Goal: Information Seeking & Learning: Learn about a topic

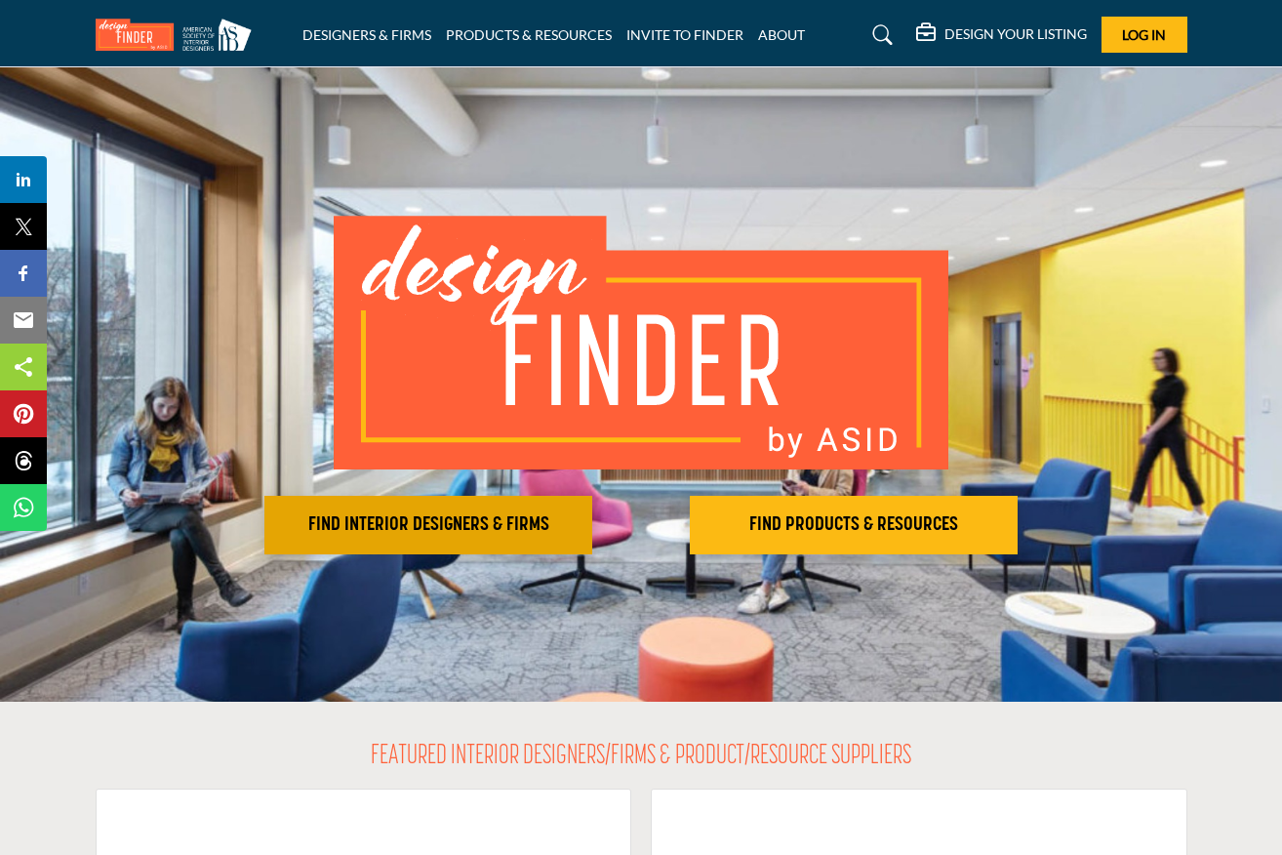
click at [385, 513] on h2 "FIND INTERIOR DESIGNERS & FIRMS" at bounding box center [428, 524] width 316 height 23
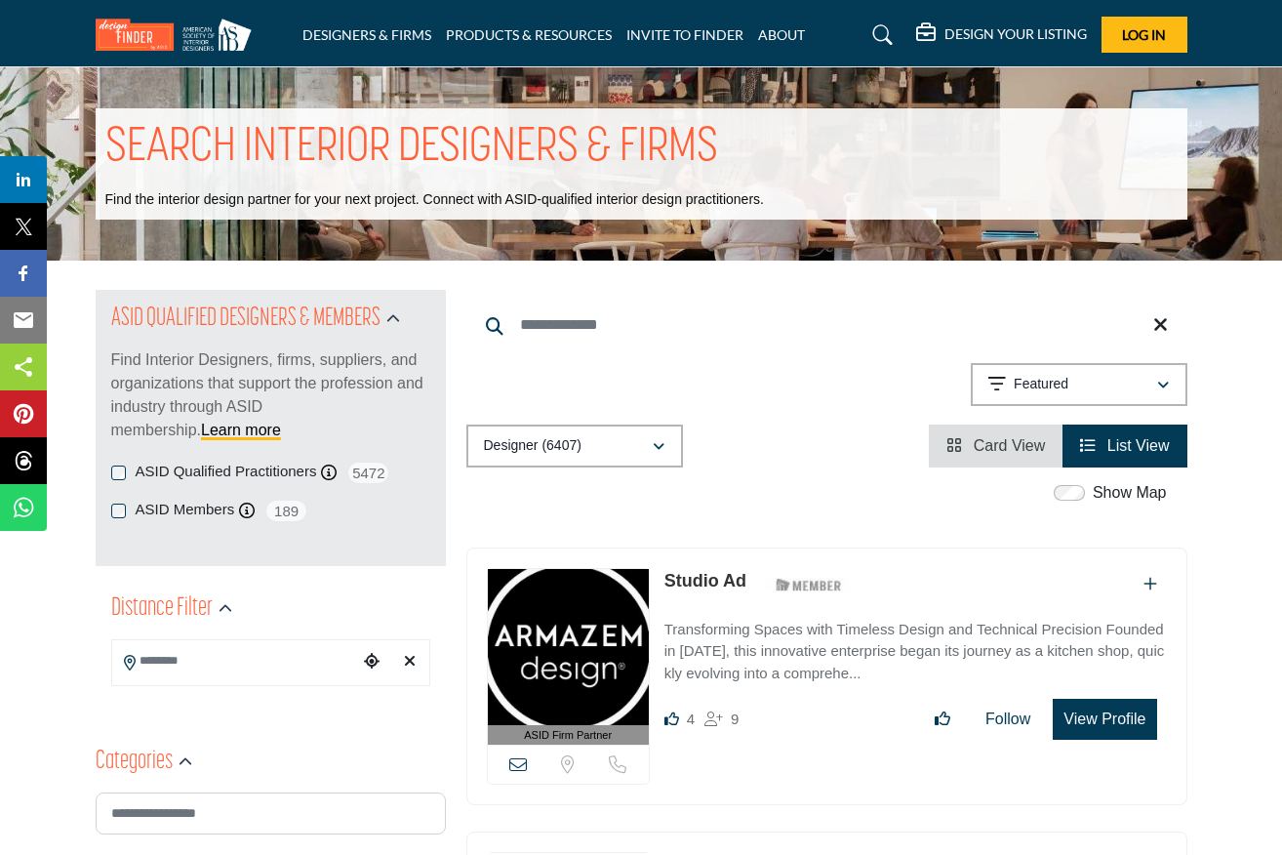
click at [665, 444] on div "button" at bounding box center [659, 446] width 14 height 18
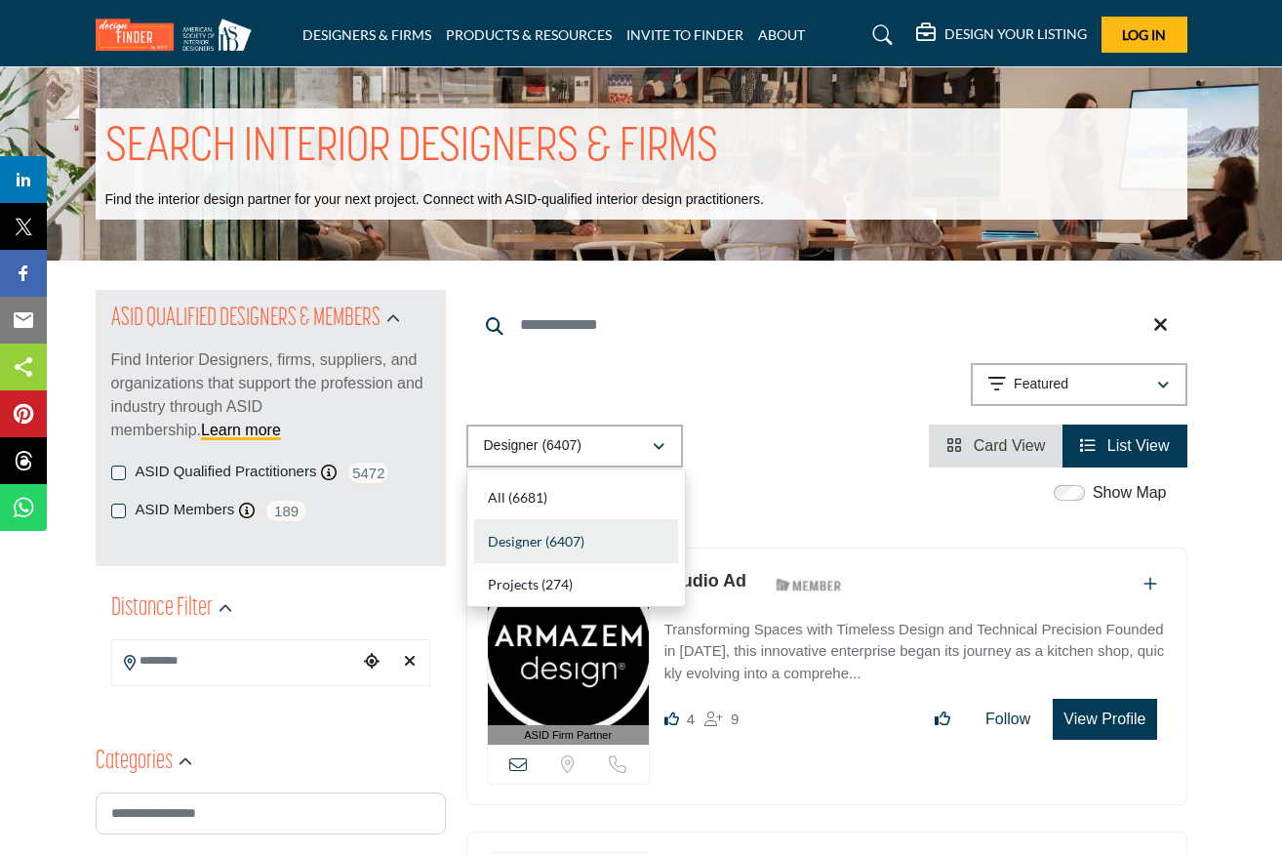
click at [728, 465] on div "Designer (6407) All (6681) Designer (6407) Products (3) Projects (274)" at bounding box center [826, 446] width 721 height 43
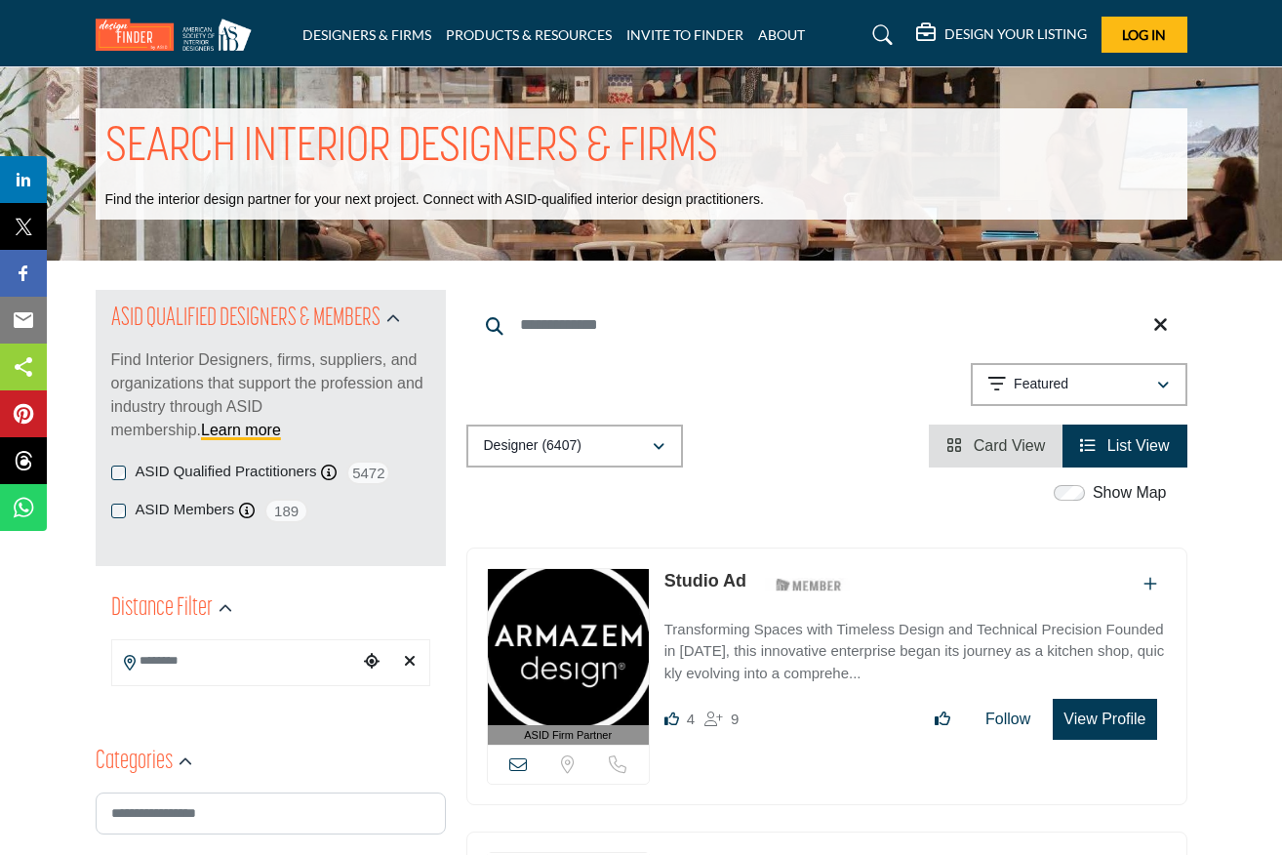
click at [658, 447] on icon "button" at bounding box center [659, 447] width 12 height 14
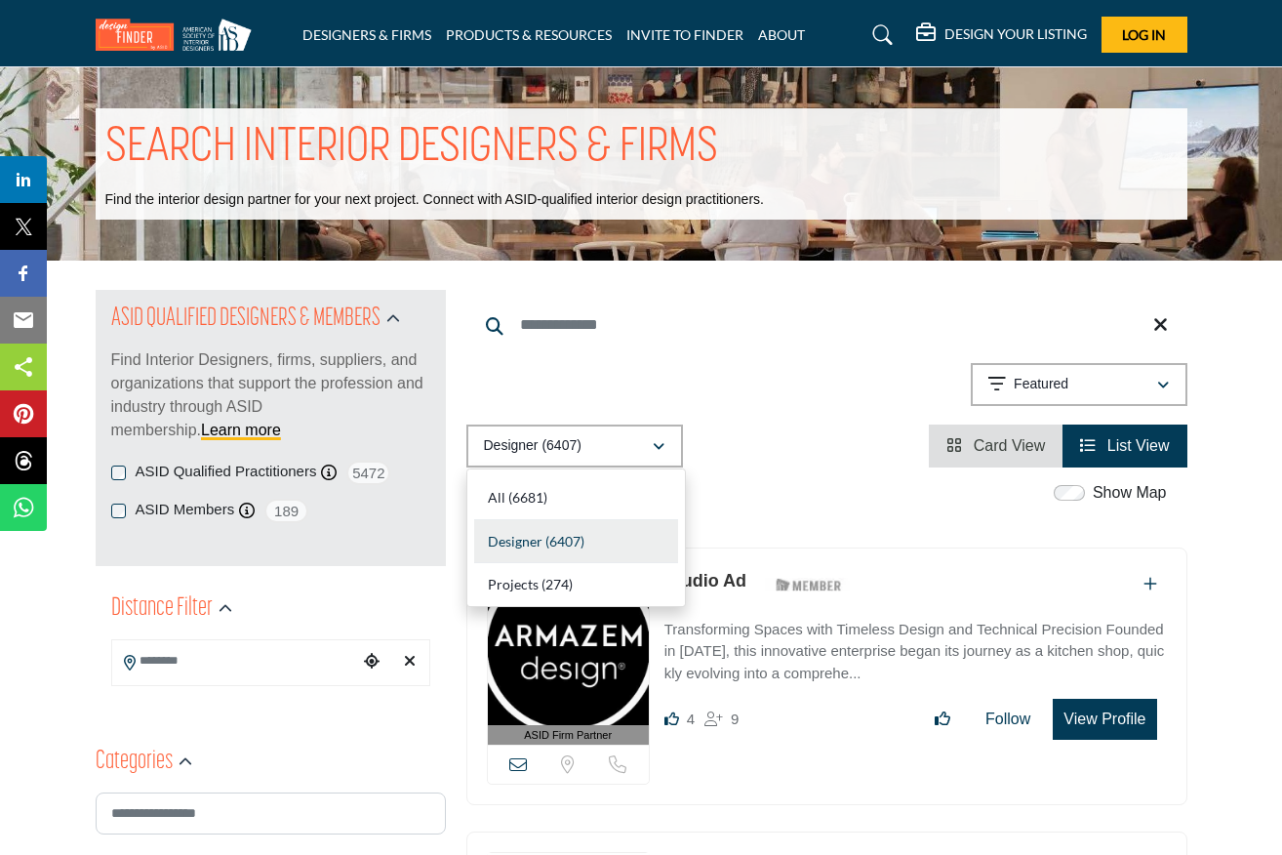
click at [526, 546] on span "Designer" at bounding box center [515, 541] width 55 height 17
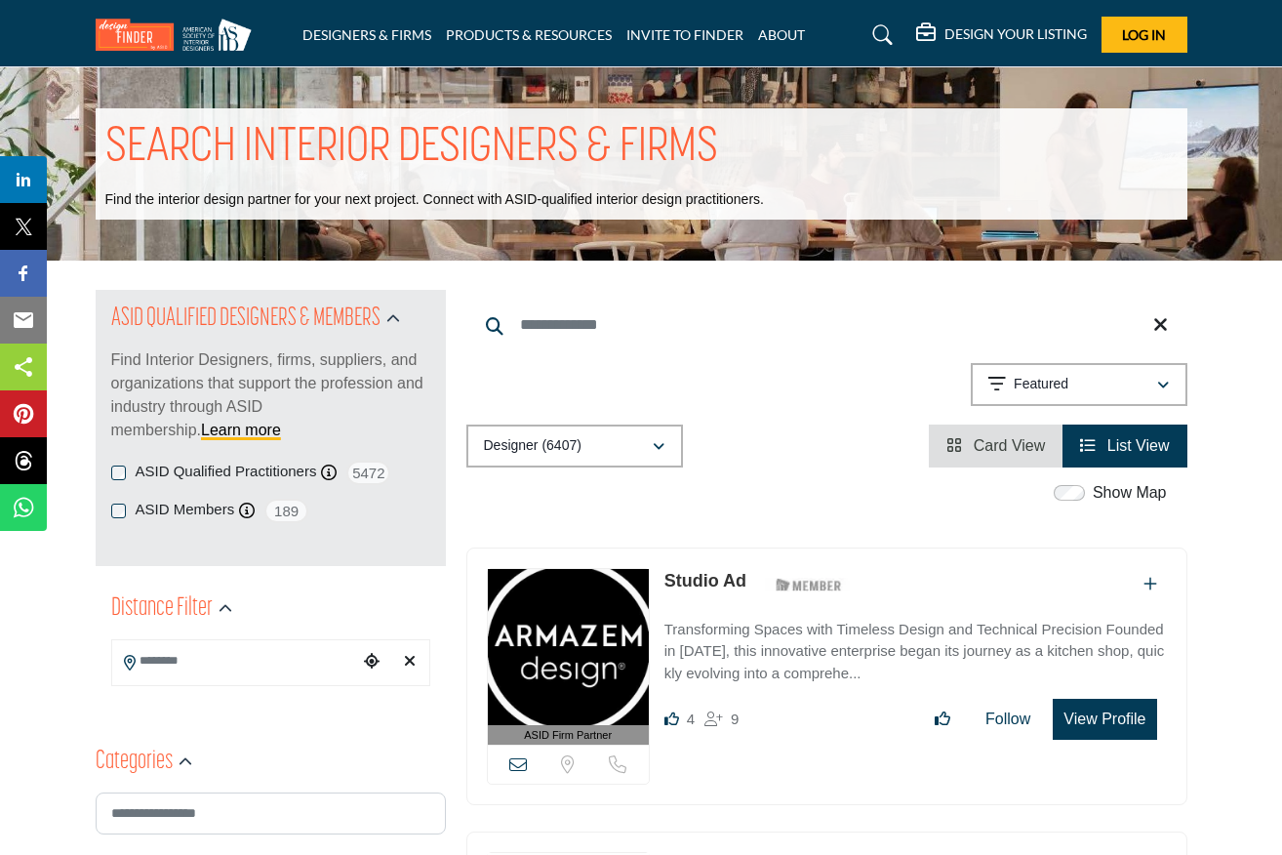
click at [492, 323] on icon at bounding box center [495, 326] width 18 height 18
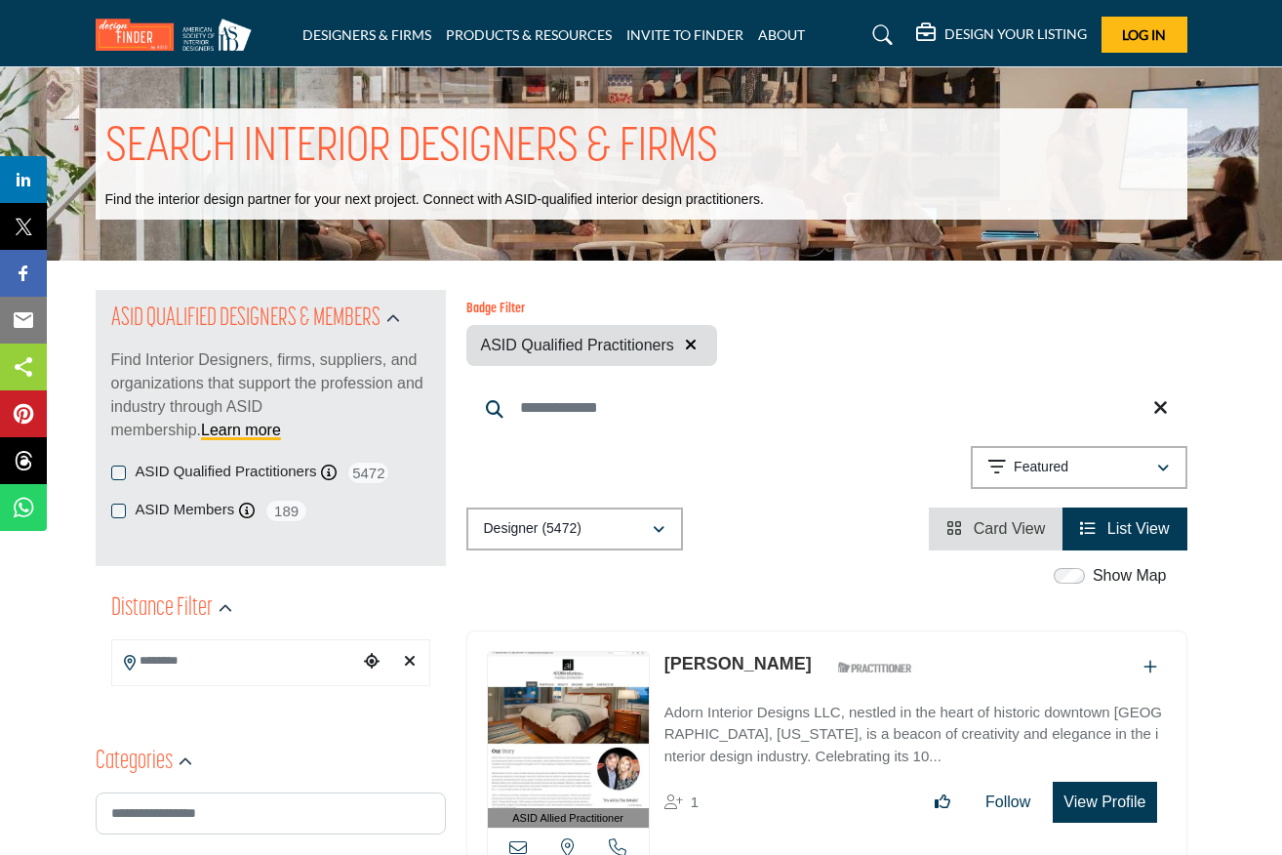
click at [494, 407] on icon at bounding box center [495, 409] width 18 height 18
click at [278, 666] on input "Search Location" at bounding box center [235, 661] width 246 height 38
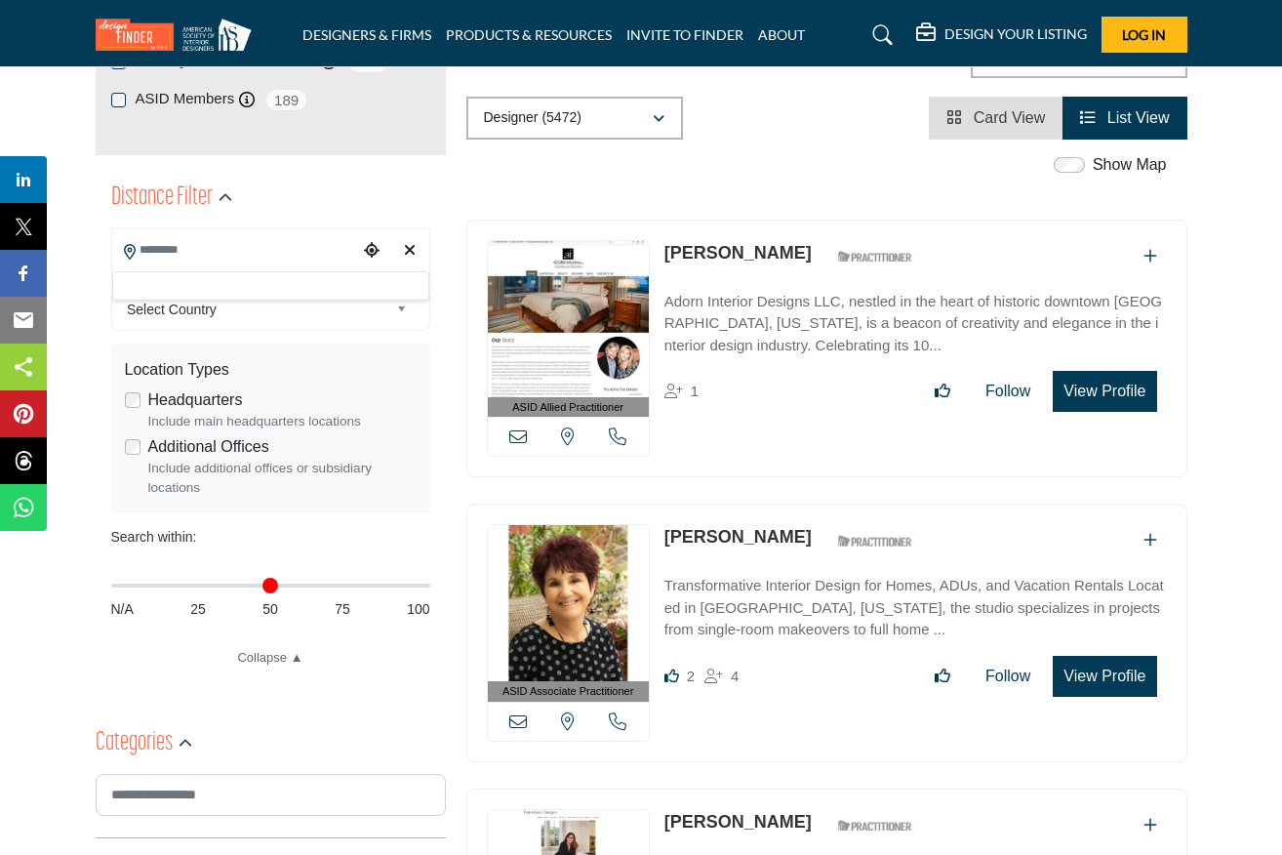
scroll to position [413, 0]
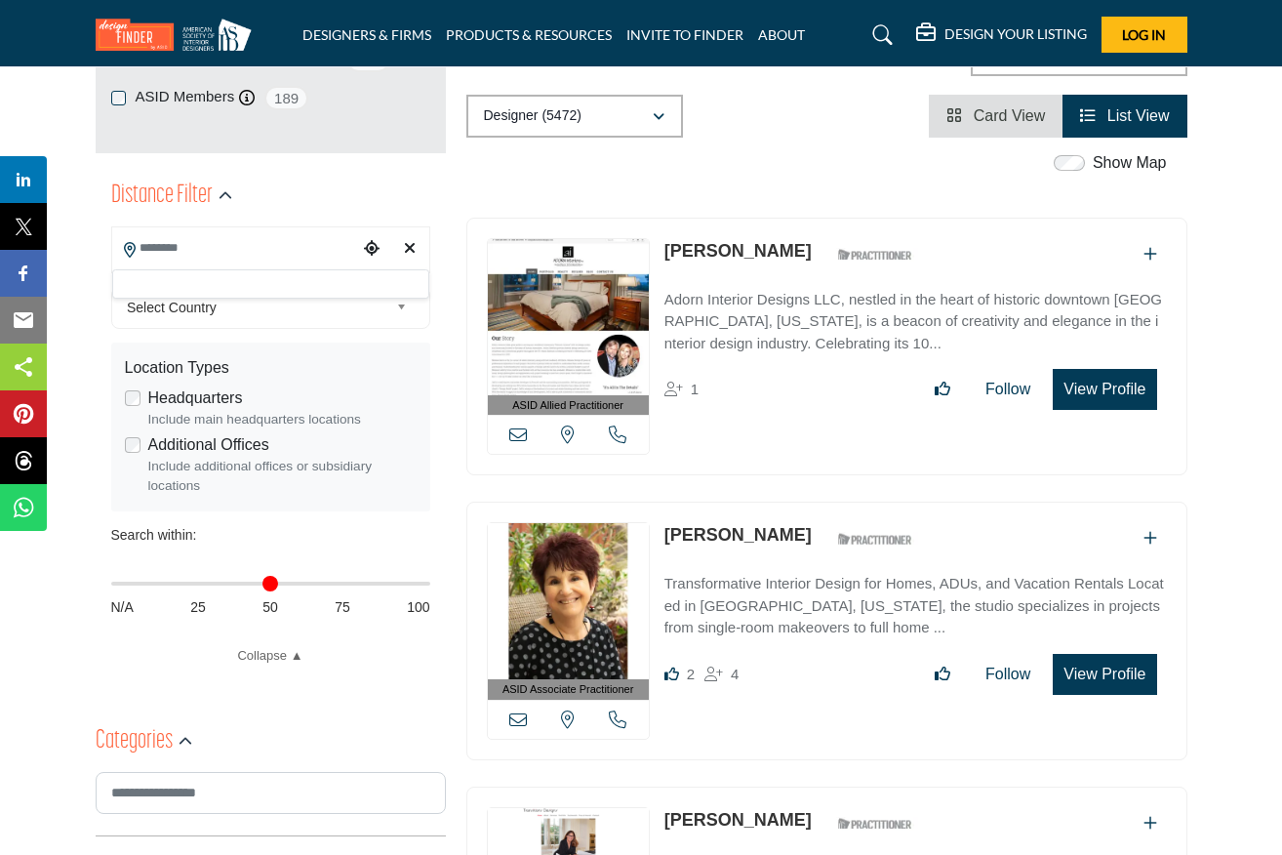
click at [197, 602] on span "25" at bounding box center [198, 607] width 16 height 20
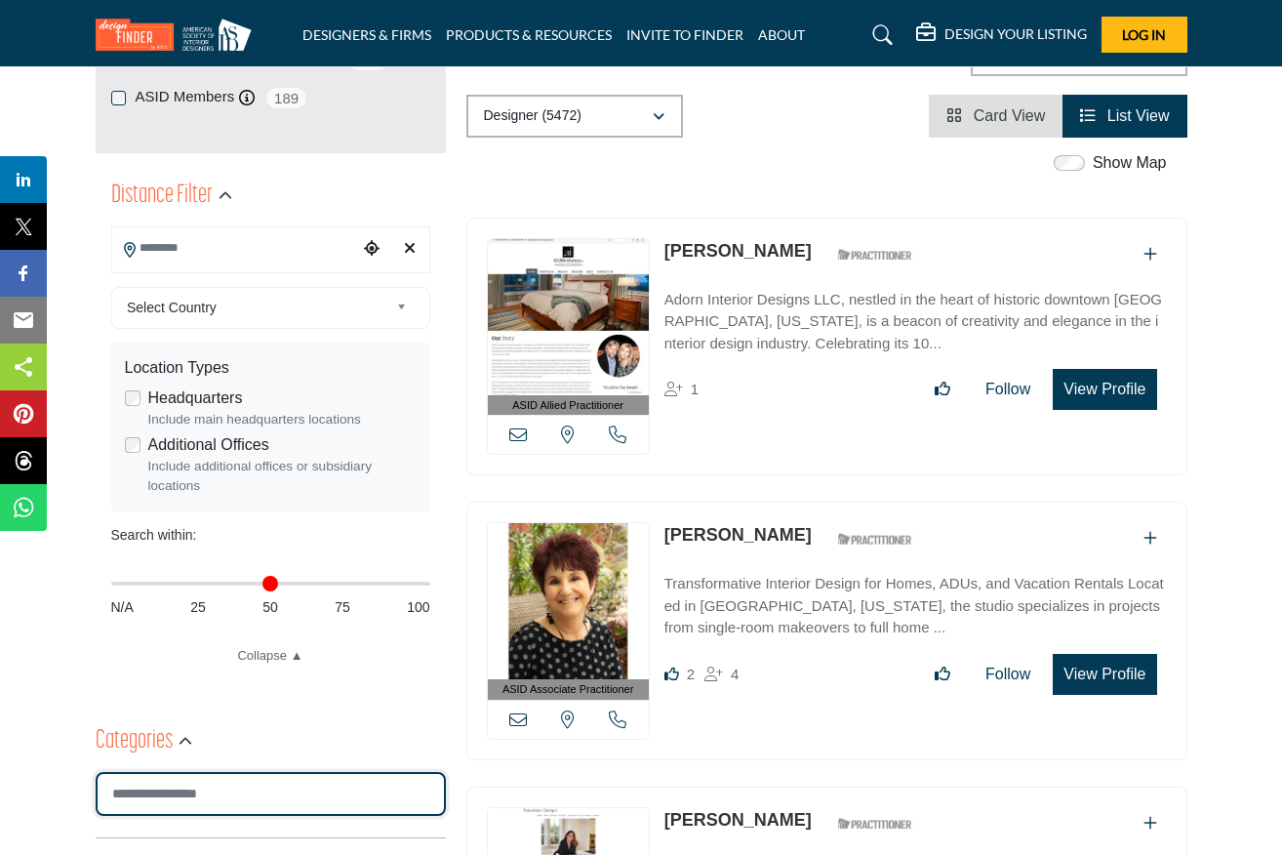
click at [230, 789] on input "Search Category" at bounding box center [271, 794] width 350 height 44
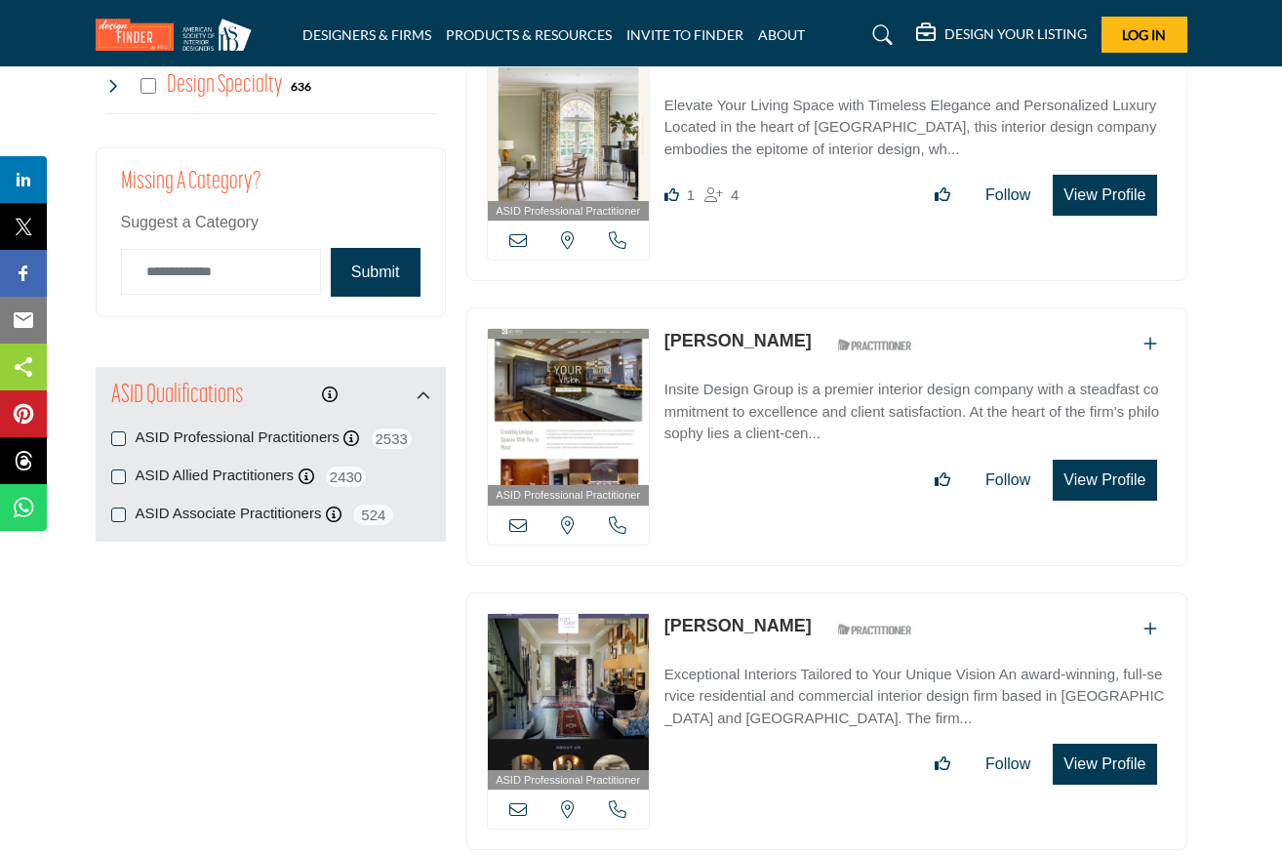
scroll to position [2315, 0]
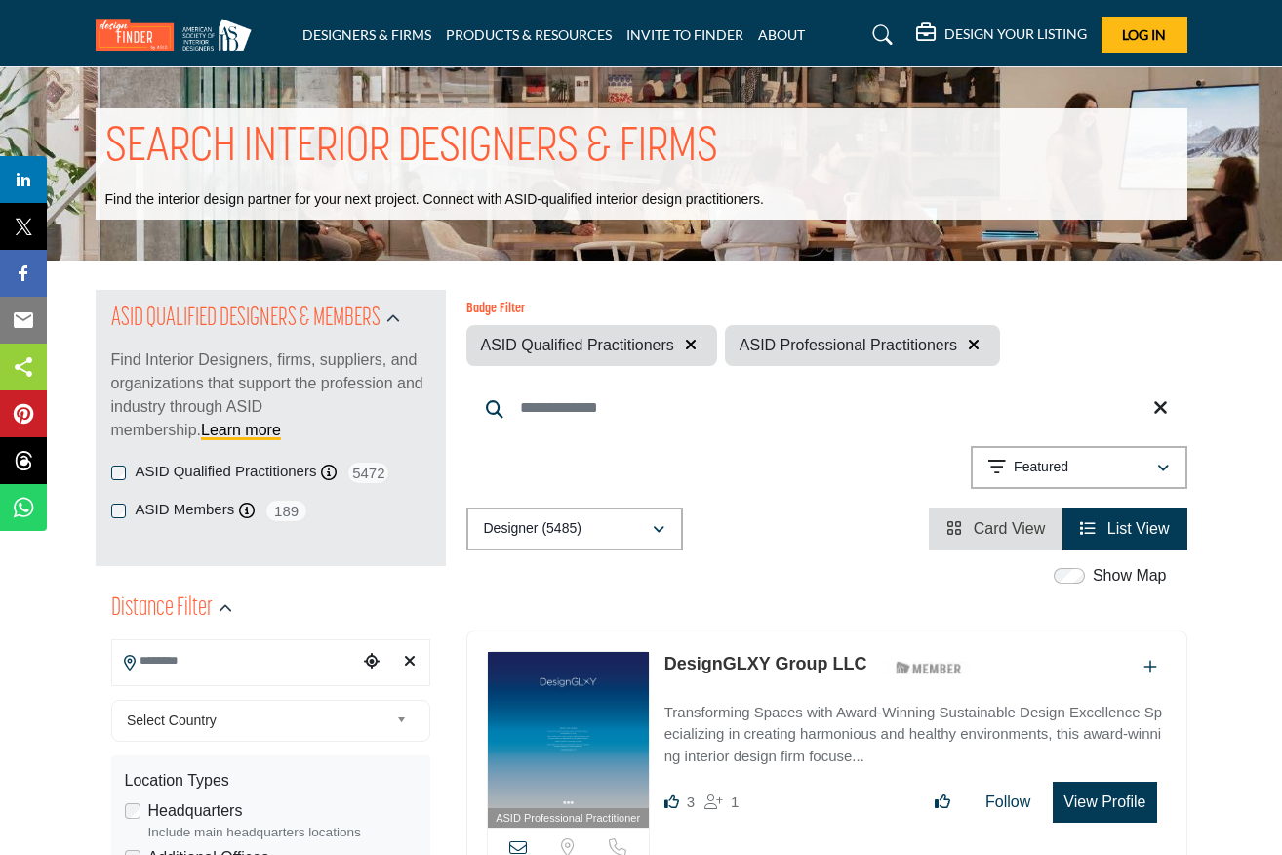
click at [495, 409] on icon at bounding box center [495, 409] width 18 height 18
click at [658, 526] on icon "button" at bounding box center [659, 530] width 12 height 14
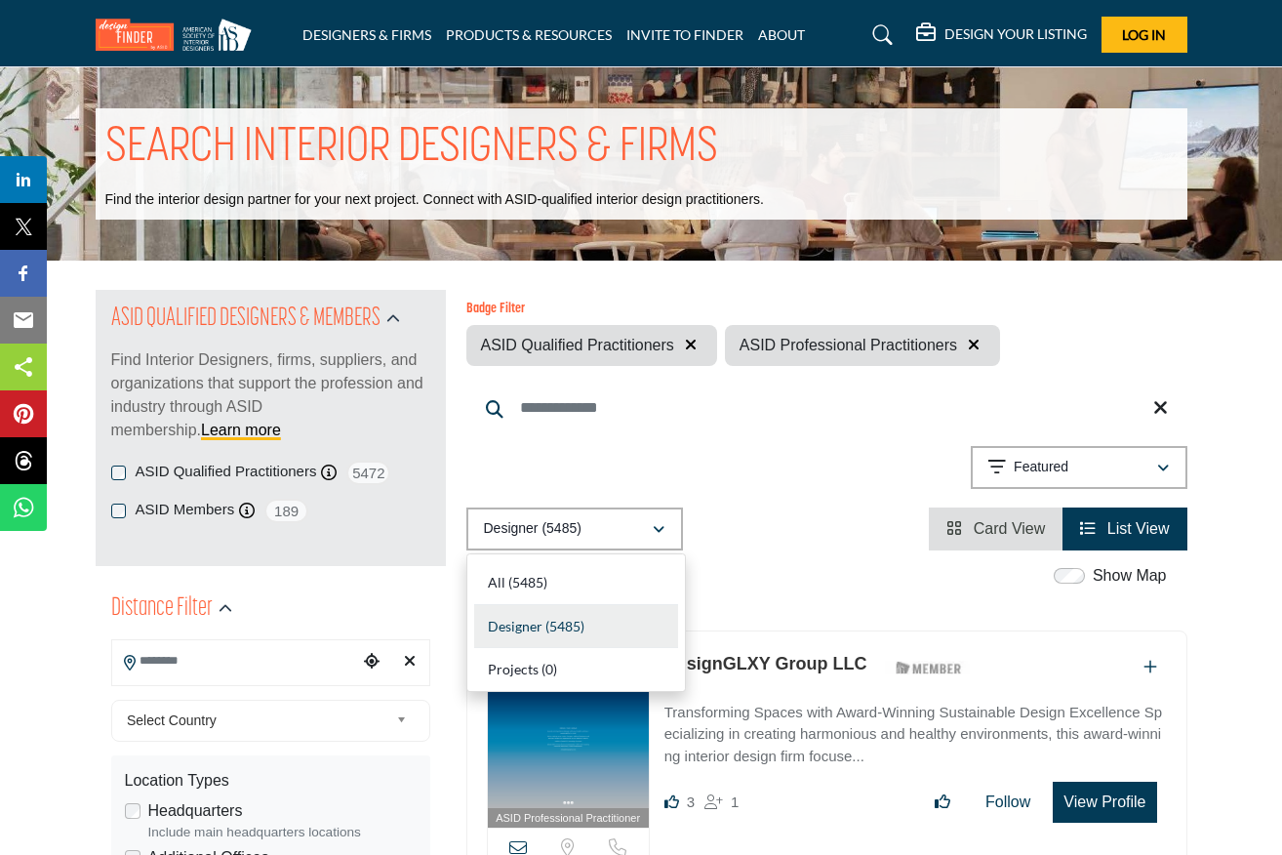
click at [589, 626] on div "Designer (5485)" at bounding box center [576, 627] width 204 height 44
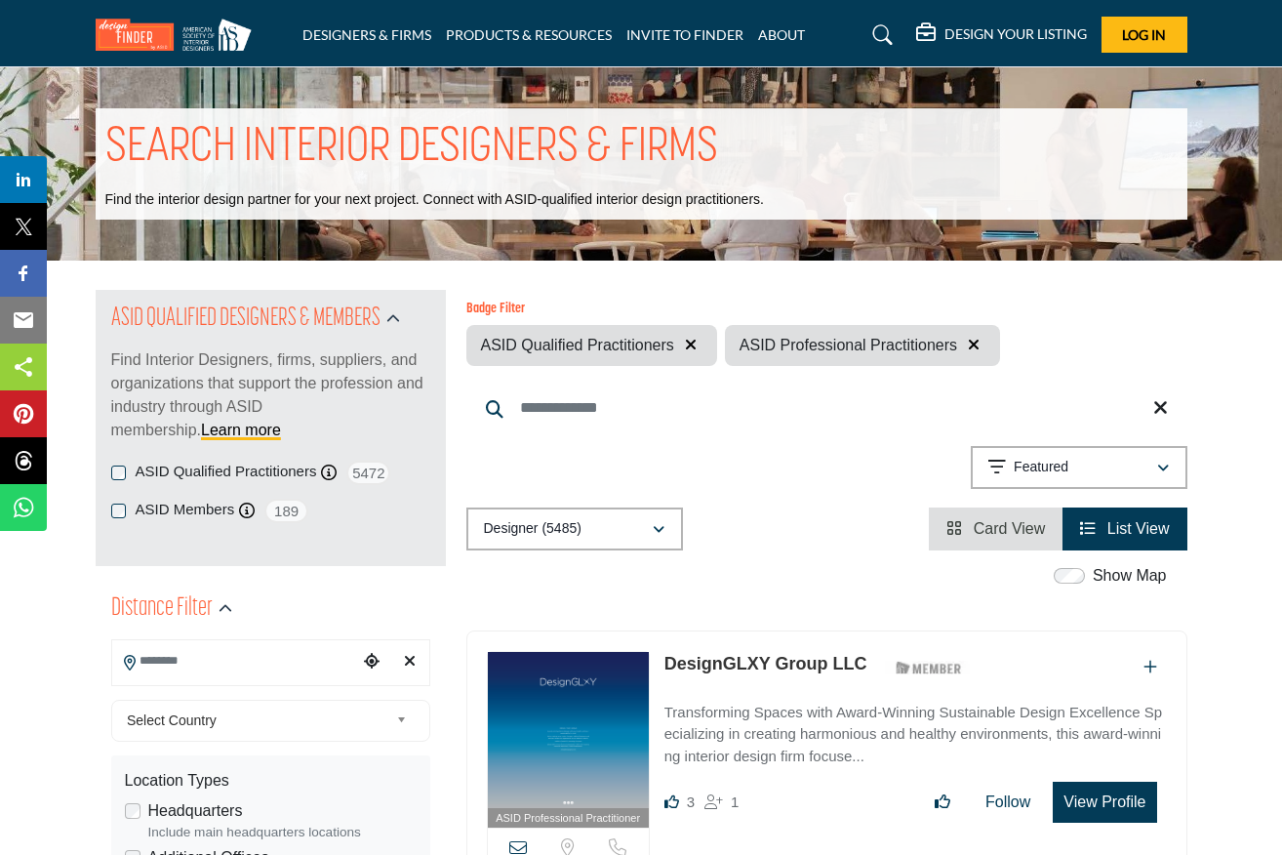
click at [1160, 467] on icon "button" at bounding box center [1163, 469] width 12 height 14
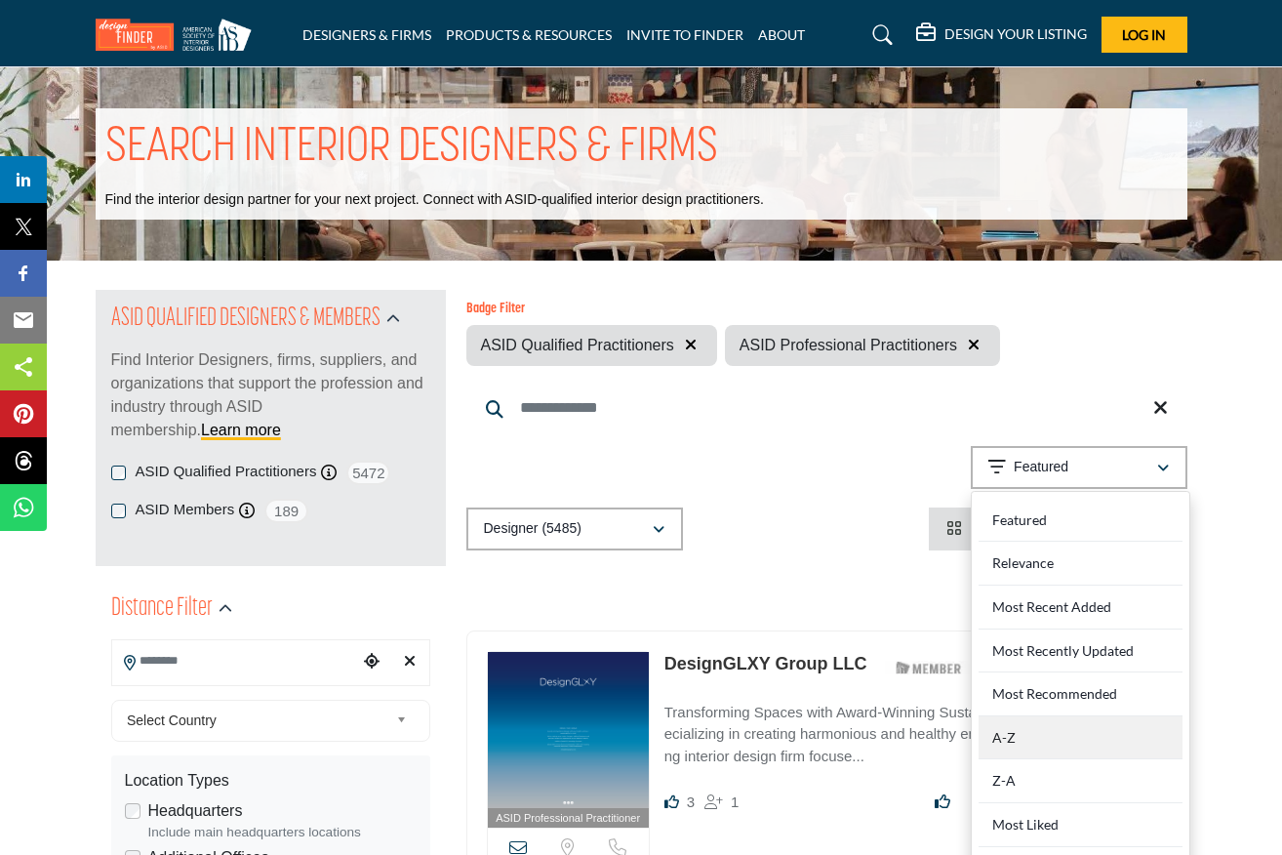
click at [1026, 736] on div "A-Z" at bounding box center [1081, 738] width 204 height 44
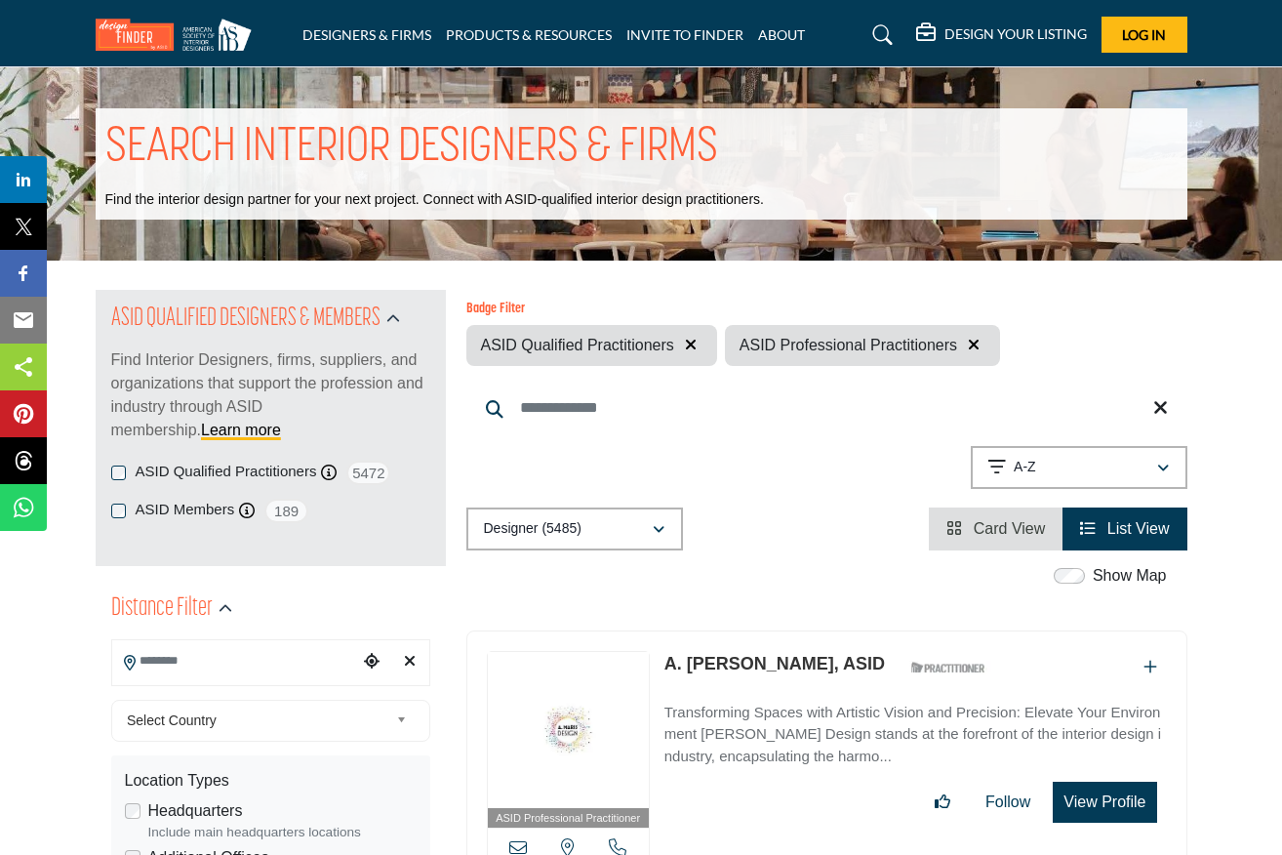
click at [1143, 28] on span "Log In" at bounding box center [1144, 34] width 44 height 17
click at [1035, 33] on h5 "DESIGN YOUR LISTING" at bounding box center [1016, 34] width 142 height 18
